Goal: Transaction & Acquisition: Obtain resource

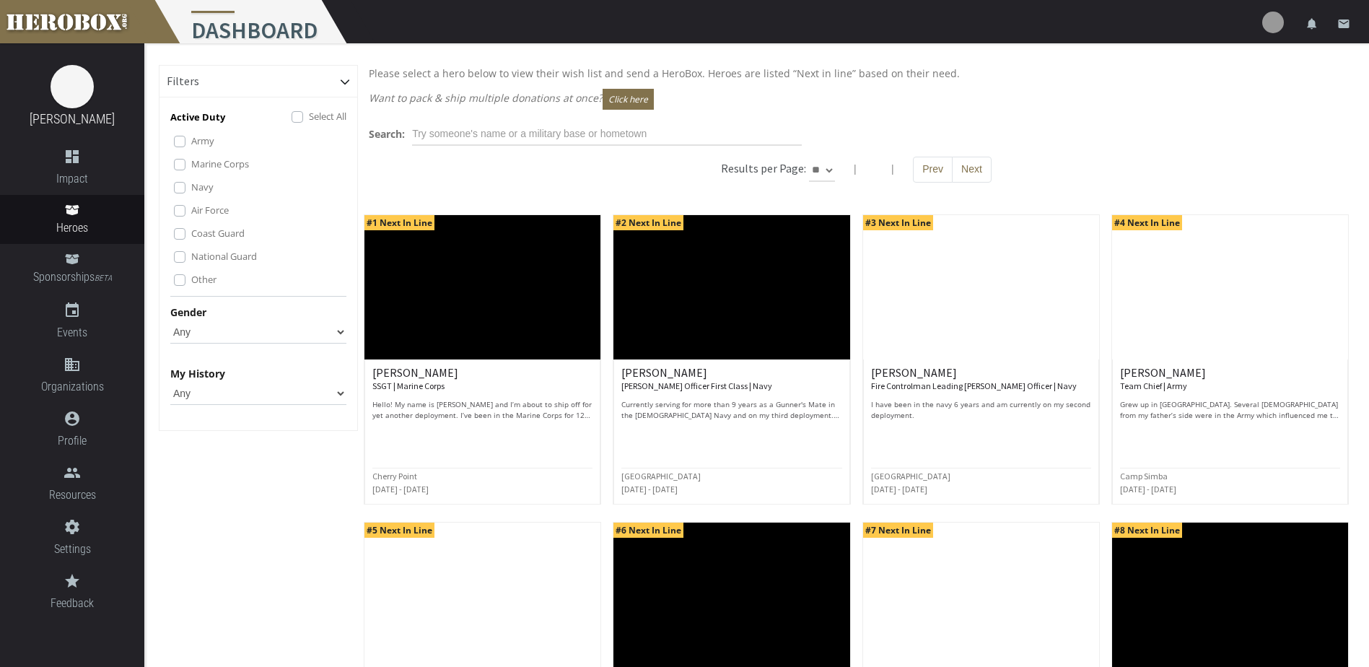
click at [338, 328] on select "Any [DEMOGRAPHIC_DATA] [DEMOGRAPHIC_DATA]" at bounding box center [258, 331] width 176 height 23
select select "[DEMOGRAPHIC_DATA]"
click at [170, 320] on select "Any [DEMOGRAPHIC_DATA] [DEMOGRAPHIC_DATA]" at bounding box center [258, 331] width 176 height 23
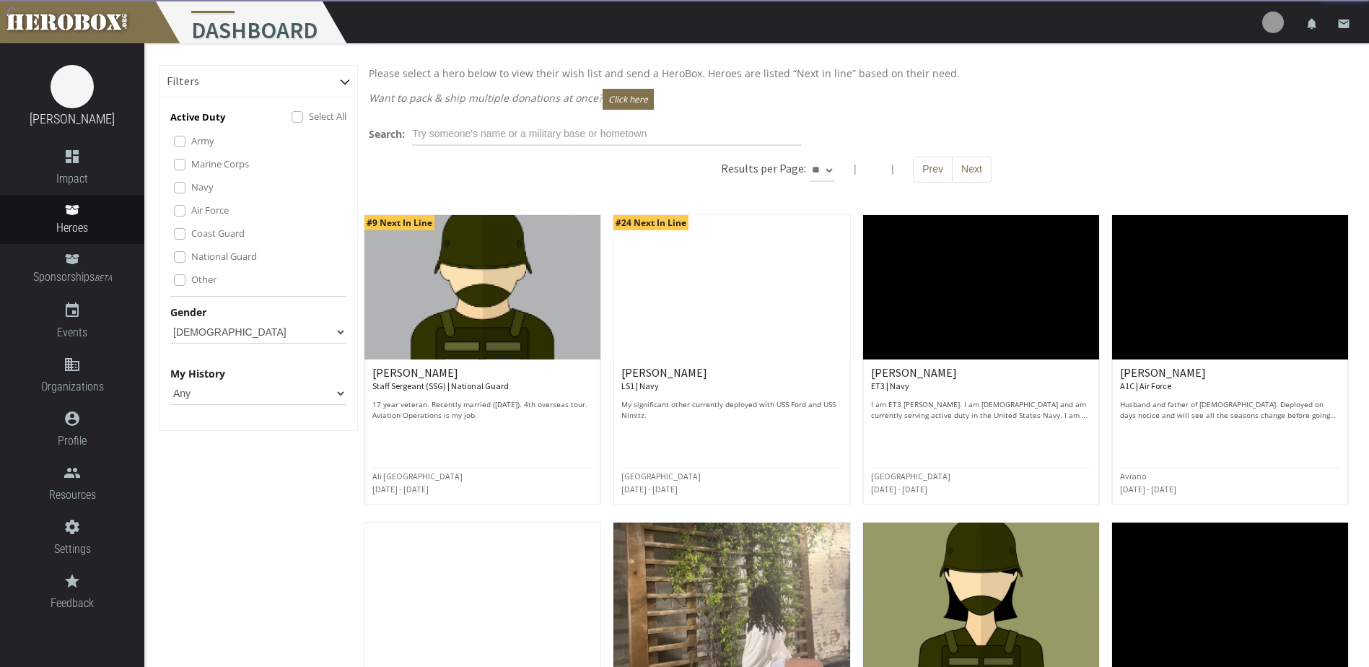
click at [328, 391] on select "Any None Pending Donations Sponsored" at bounding box center [258, 393] width 176 height 23
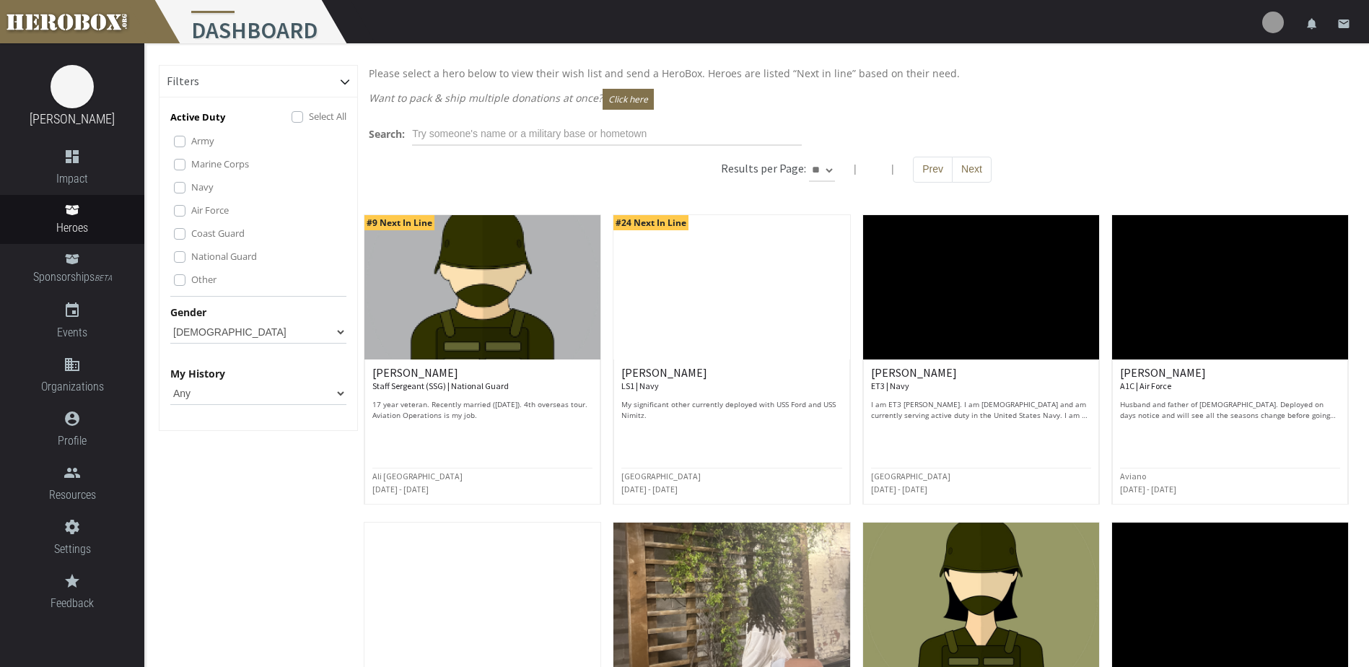
select select "None"
click at [170, 382] on select "Any None Pending Donations Sponsored" at bounding box center [258, 393] width 176 height 23
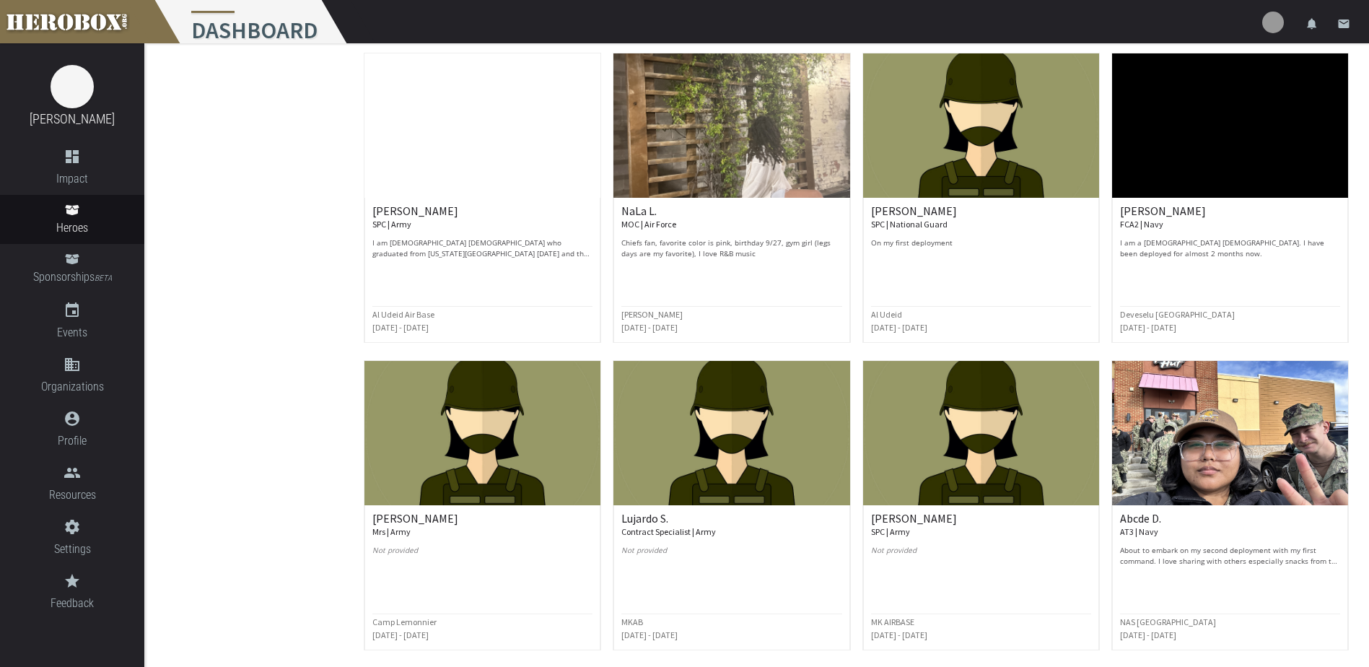
scroll to position [505, 0]
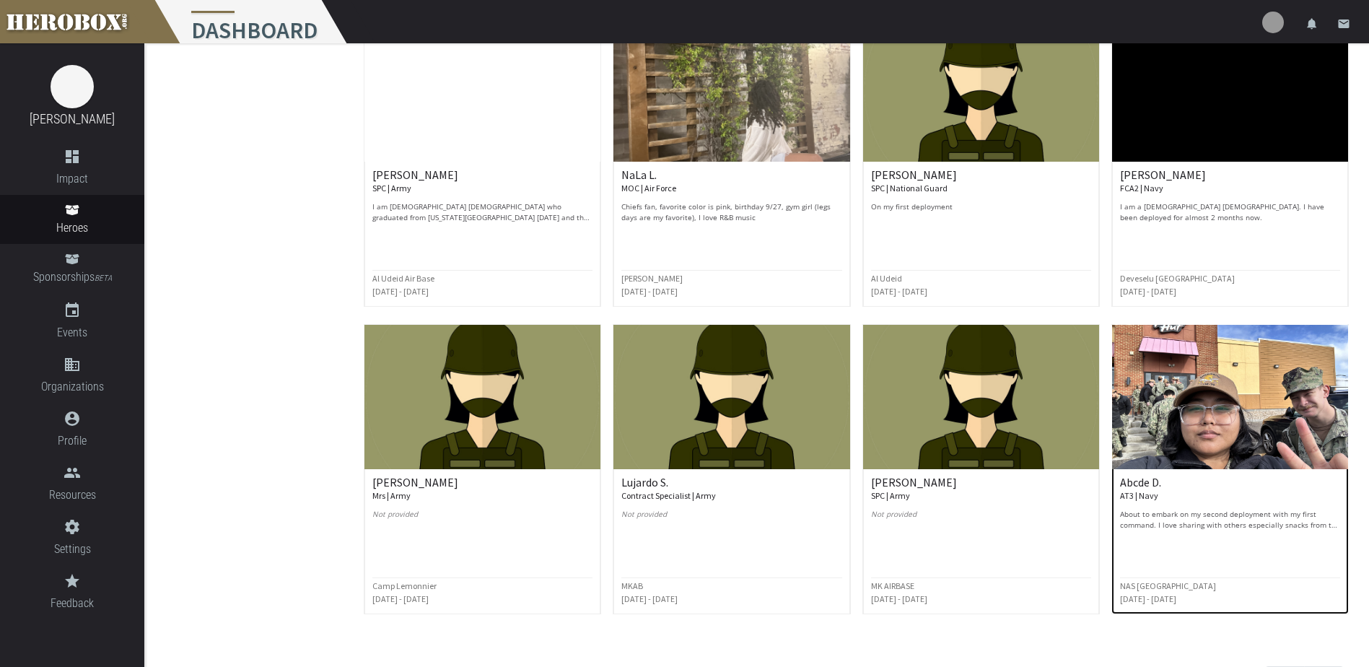
click at [1261, 424] on img at bounding box center [1230, 397] width 236 height 144
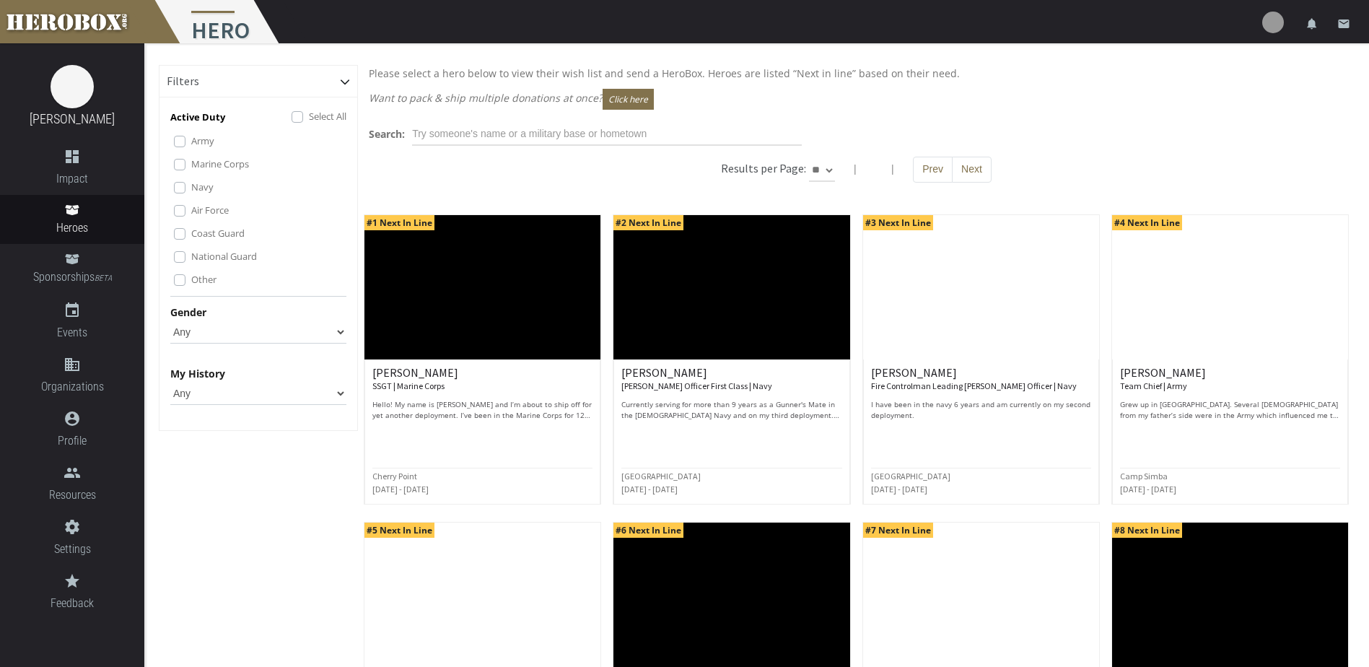
click at [339, 330] on select "Any [DEMOGRAPHIC_DATA] [DEMOGRAPHIC_DATA]" at bounding box center [258, 331] width 176 height 23
select select "[DEMOGRAPHIC_DATA]"
click at [170, 320] on select "Any [DEMOGRAPHIC_DATA] [DEMOGRAPHIC_DATA]" at bounding box center [258, 331] width 176 height 23
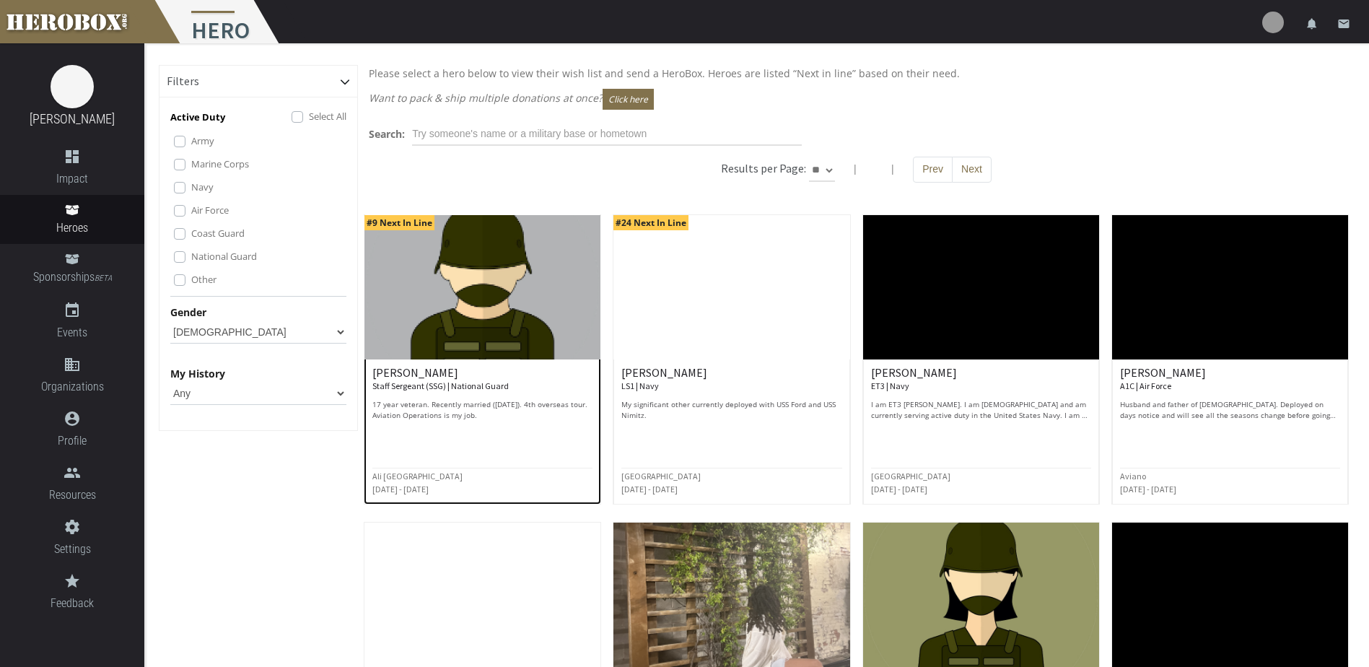
click at [413, 404] on p "17 year veteran. Recently married ([DATE]). 4th overseas tour. Aviation Operati…" at bounding box center [482, 410] width 220 height 22
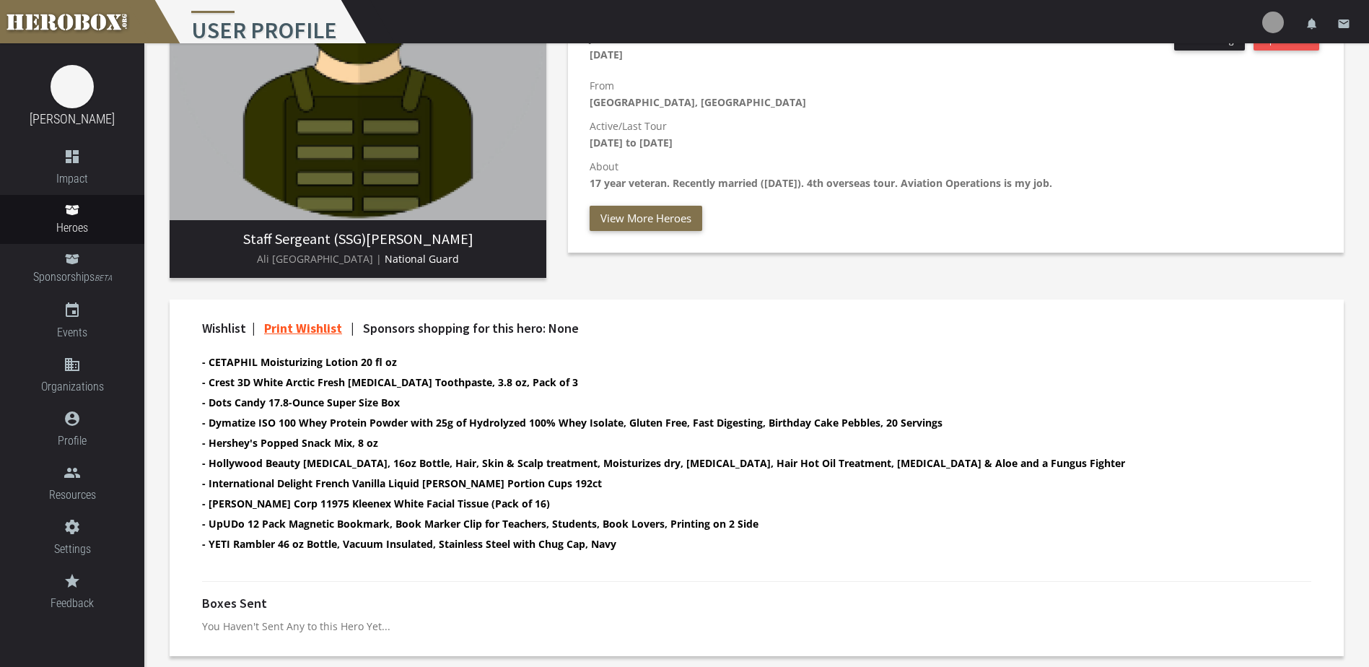
scroll to position [160, 0]
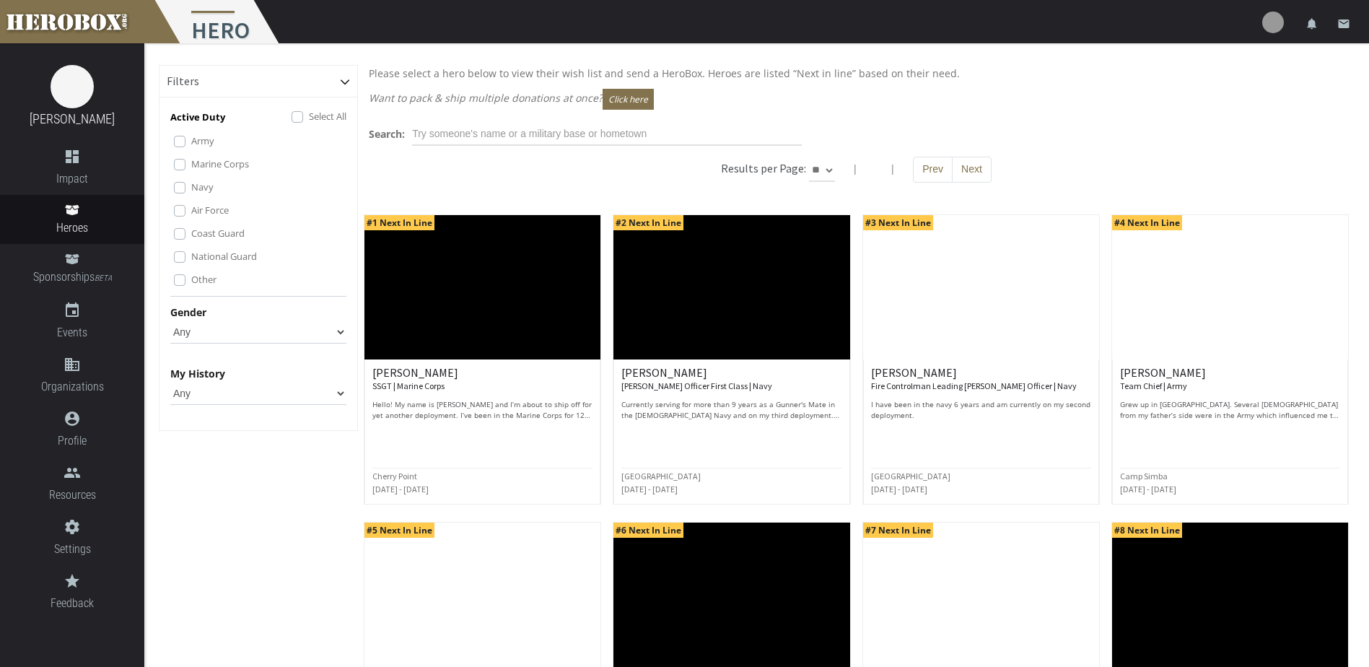
click at [827, 171] on select "** ** **" at bounding box center [822, 170] width 26 height 23
select select "*********"
click at [835, 159] on select "** ** **" at bounding box center [822, 170] width 26 height 23
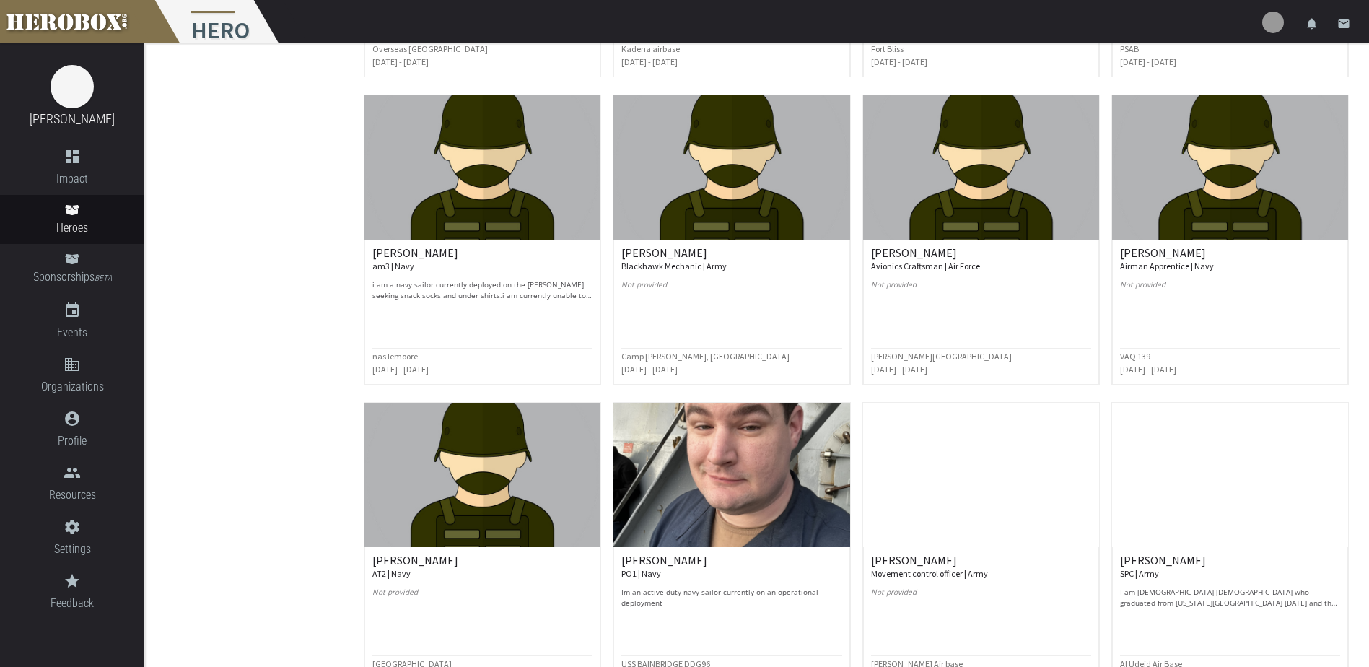
scroll to position [3311, 0]
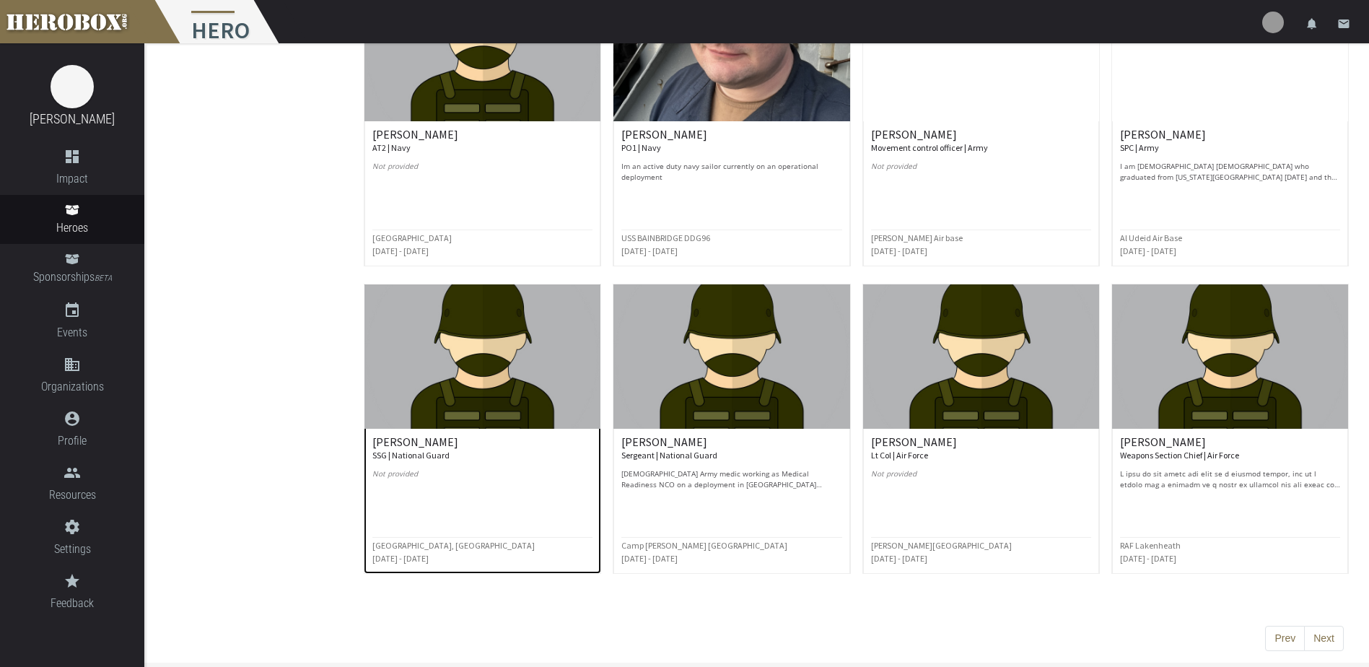
click at [459, 410] on img at bounding box center [482, 356] width 236 height 144
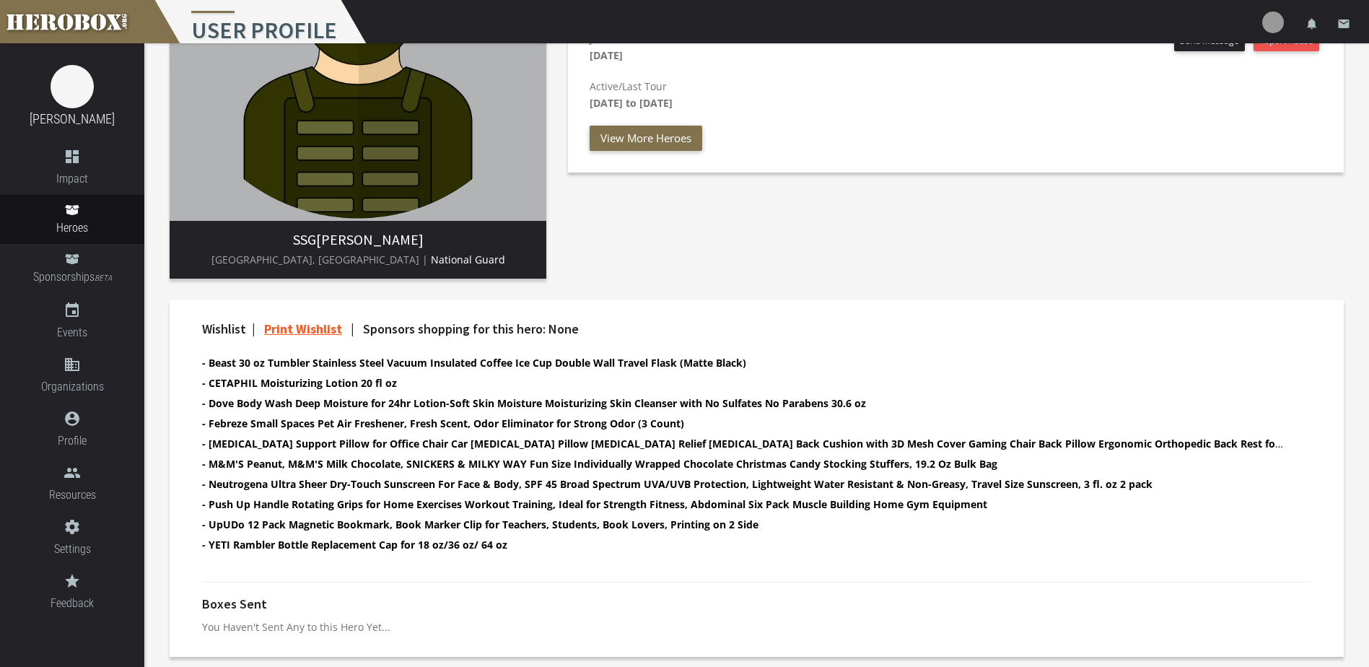
scroll to position [232, 0]
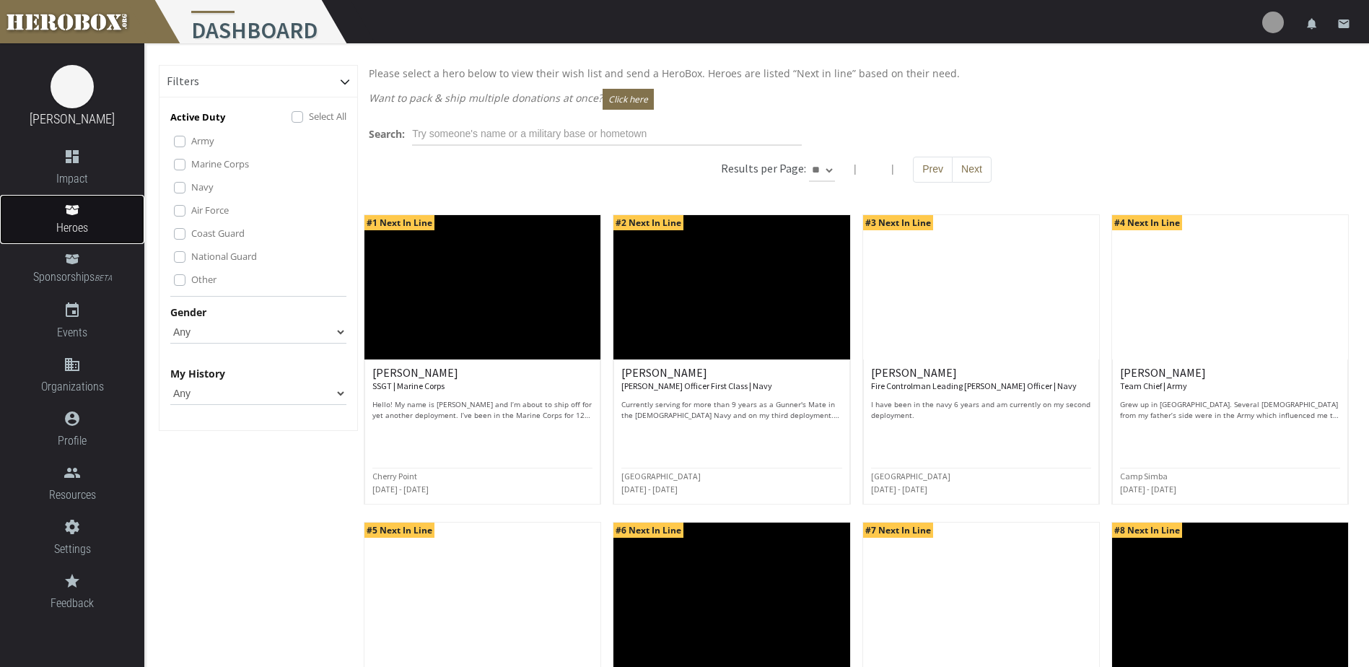
click at [66, 224] on span "Heroes" at bounding box center [72, 228] width 144 height 18
click at [105, 21] on link at bounding box center [72, 21] width 144 height 43
click at [341, 331] on select "Any [DEMOGRAPHIC_DATA] [DEMOGRAPHIC_DATA]" at bounding box center [258, 331] width 176 height 23
select select "[DEMOGRAPHIC_DATA]"
click at [170, 320] on select "Any [DEMOGRAPHIC_DATA] [DEMOGRAPHIC_DATA]" at bounding box center [258, 331] width 176 height 23
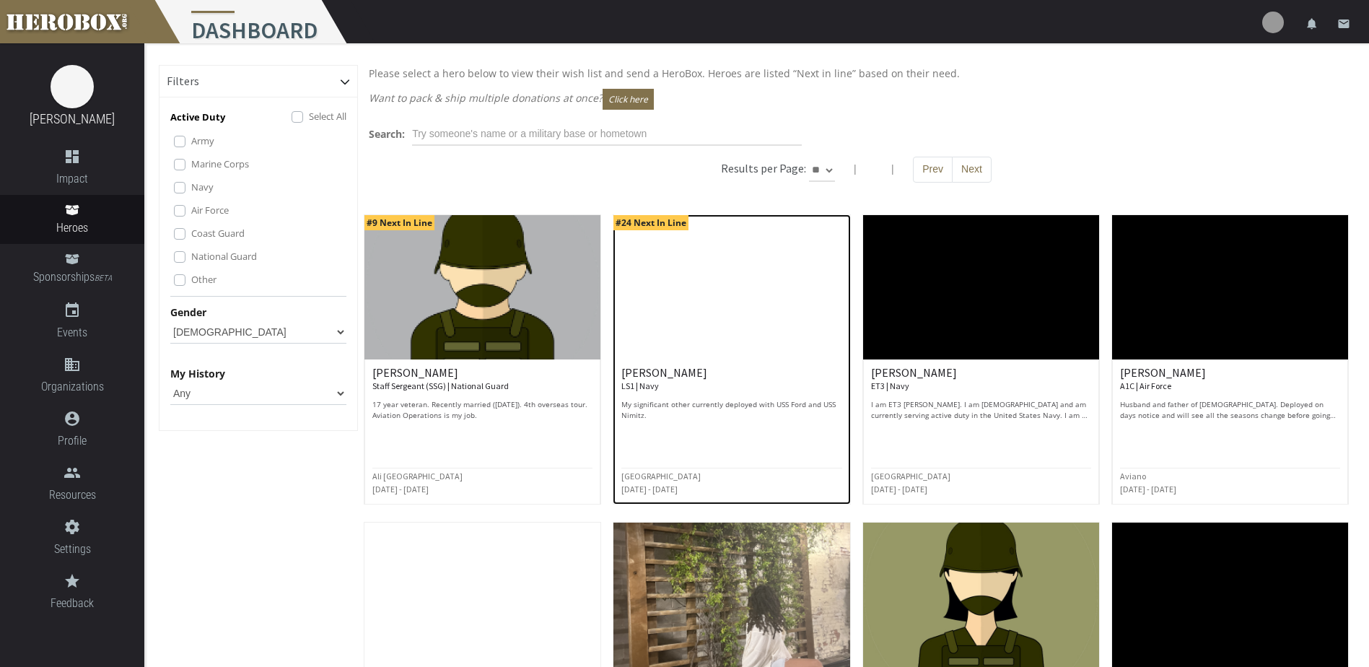
click at [726, 271] on img at bounding box center [731, 287] width 236 height 144
